Goal: Information Seeking & Learning: Learn about a topic

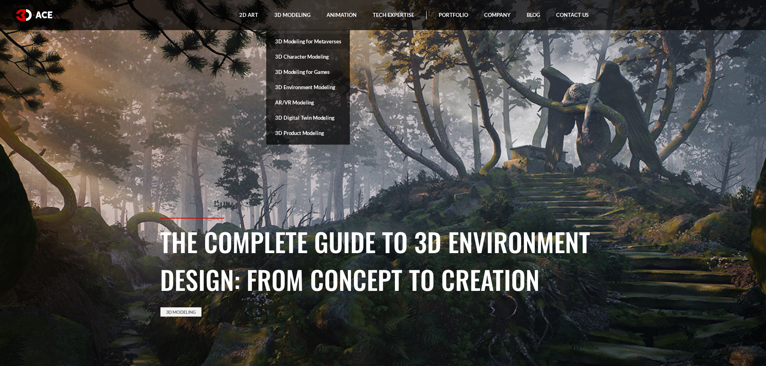
click at [324, 43] on link "3D Modeling for Metaverses" at bounding box center [308, 41] width 84 height 15
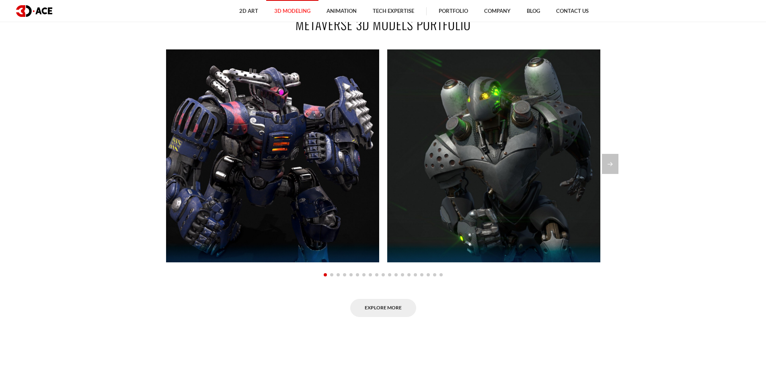
scroll to position [563, 0]
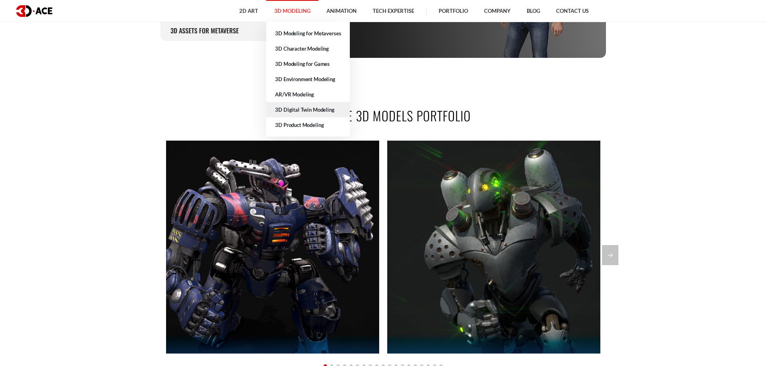
click at [318, 114] on link "3D Digital Twin Modeling" at bounding box center [308, 109] width 84 height 15
